Goal: Task Accomplishment & Management: Use online tool/utility

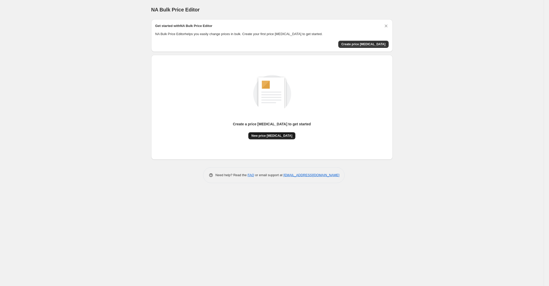
click at [268, 138] on button "New price [MEDICAL_DATA]" at bounding box center [271, 135] width 47 height 7
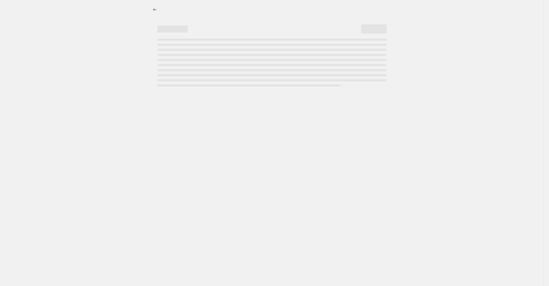
select select "percentage"
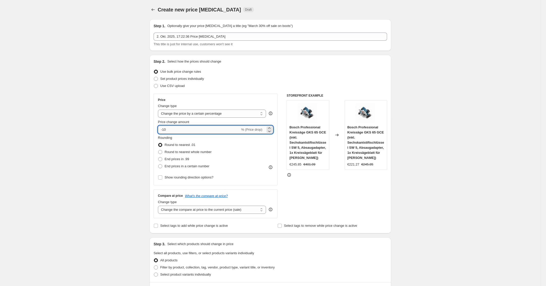
click at [195, 130] on input "-10" at bounding box center [199, 130] width 82 height 8
type input "-1"
type input "-25"
click at [259, 94] on div "Price Change type Change the price to a certain amount Change the price by a ce…" at bounding box center [216, 140] width 124 height 92
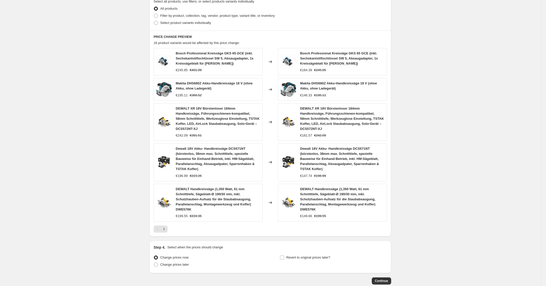
scroll to position [277, 0]
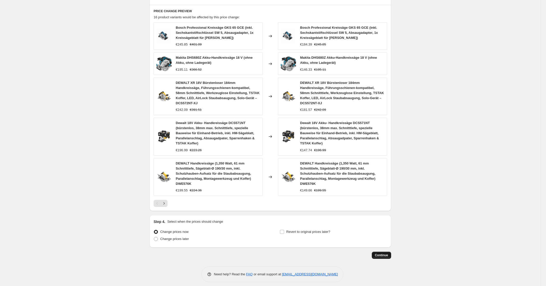
click at [379, 253] on span "Continue" at bounding box center [381, 255] width 13 height 4
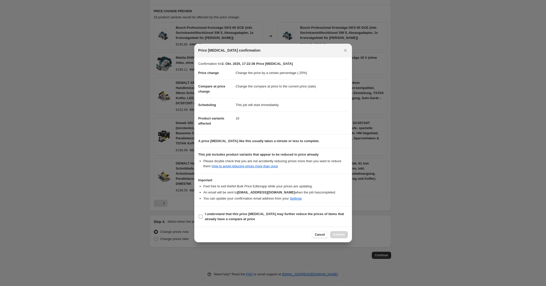
click at [321, 223] on label "I understand that this price [MEDICAL_DATA] may further reduce the prices of it…" at bounding box center [273, 217] width 150 height 12
click at [203, 219] on input "I understand that this price [MEDICAL_DATA] may further reduce the prices of it…" at bounding box center [201, 217] width 4 height 4
checkbox input "true"
click at [340, 231] on div "Cancel Confirm" at bounding box center [273, 235] width 158 height 16
click at [340, 232] on button "Confirm" at bounding box center [339, 234] width 18 height 7
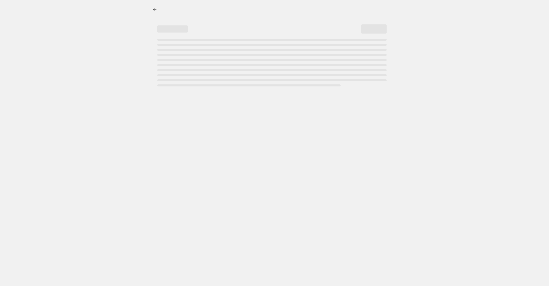
select select "percentage"
